Goal: Task Accomplishment & Management: Manage account settings

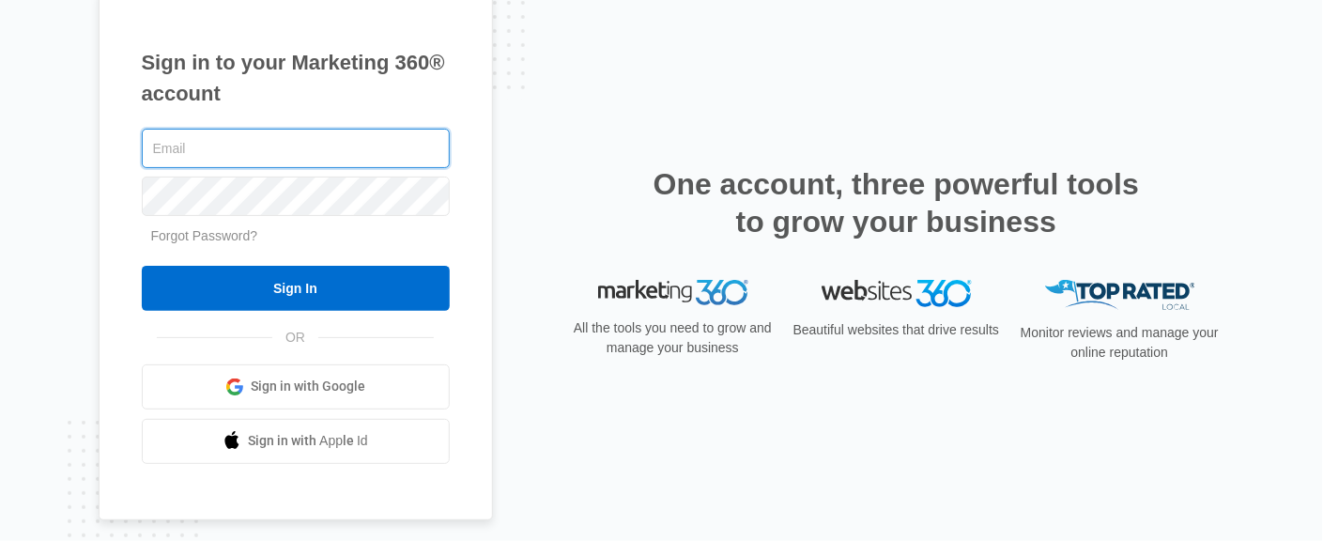
type input "[EMAIL_ADDRESS][DOMAIN_NAME]"
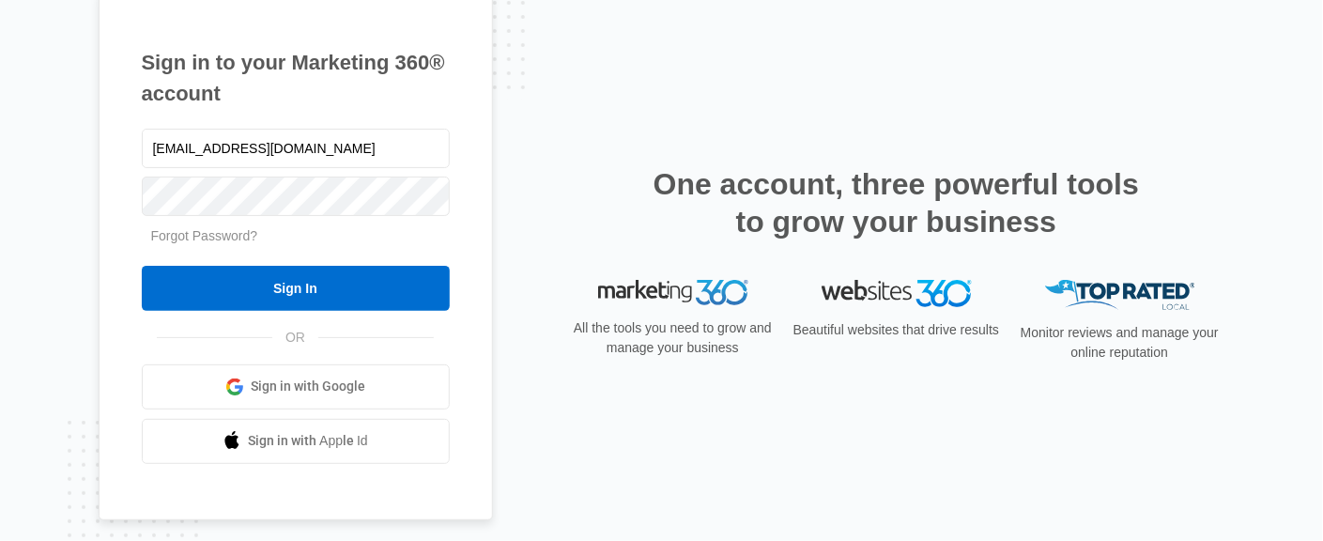
click at [544, 65] on div "Sign in to your Marketing 360® account higginscounselingservices@gmail.com Forg…" at bounding box center [662, 271] width 1127 height 560
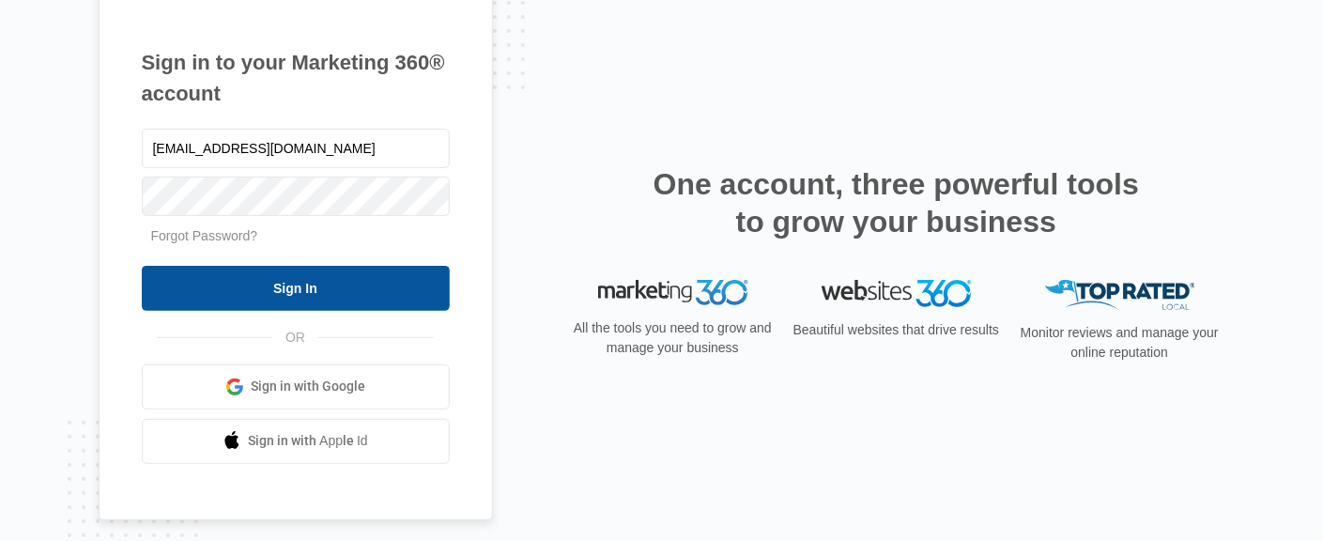
click at [339, 294] on input "Sign In" at bounding box center [296, 288] width 308 height 45
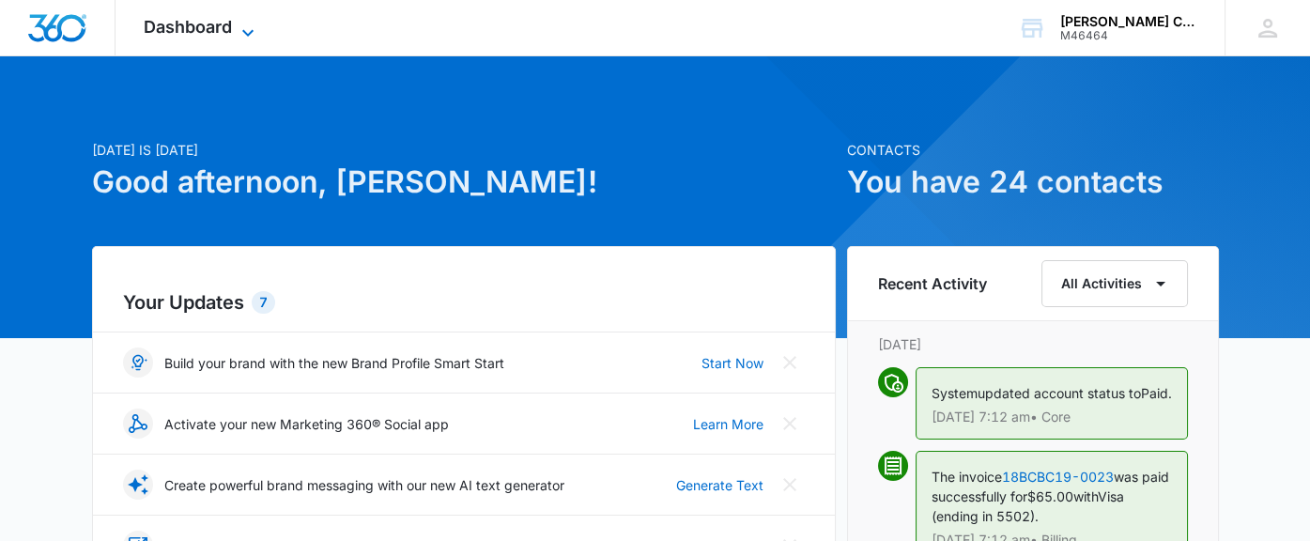
click at [253, 30] on icon at bounding box center [247, 32] width 11 height 7
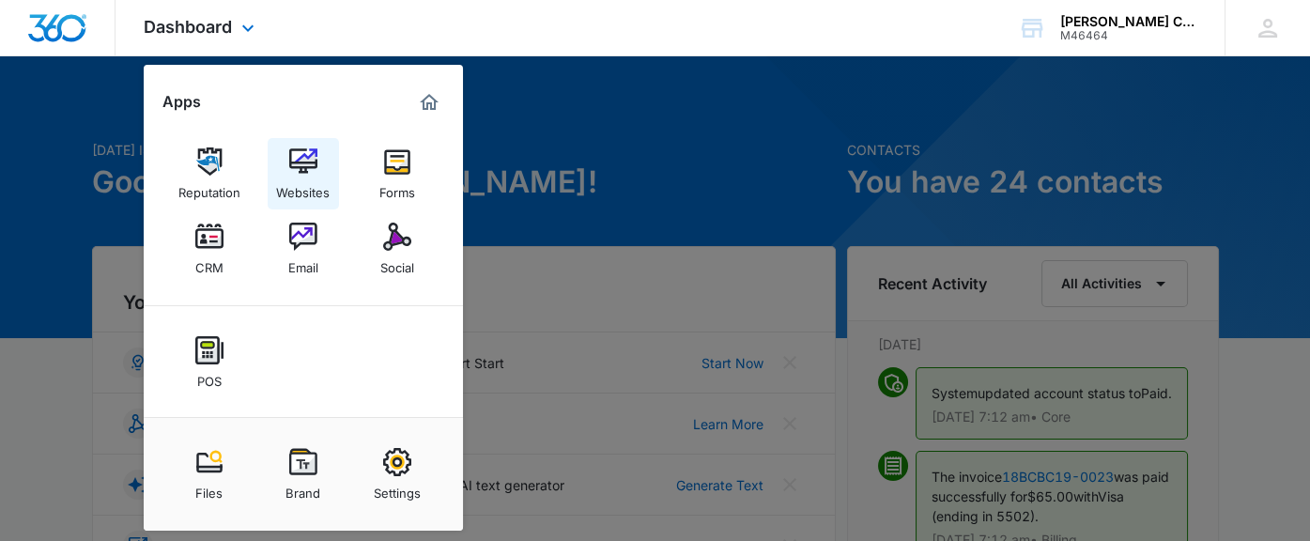
click at [300, 173] on img at bounding box center [303, 161] width 28 height 28
